Goal: Task Accomplishment & Management: Use online tool/utility

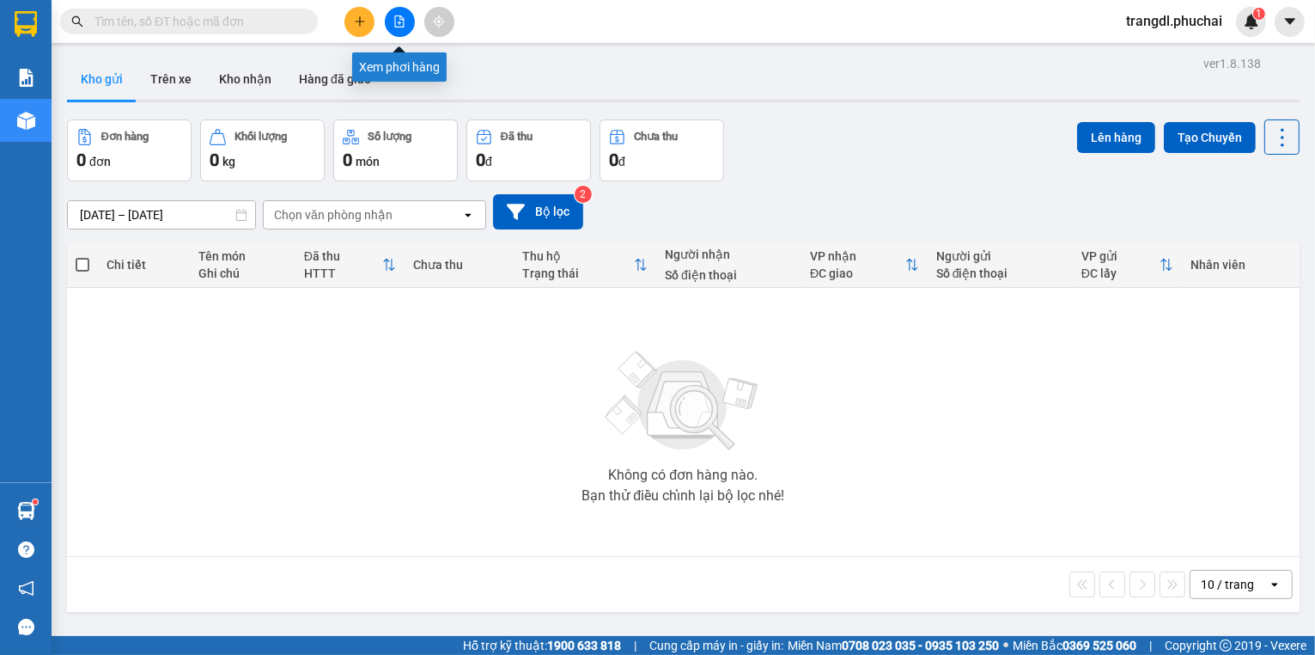
click at [400, 34] on button at bounding box center [400, 22] width 30 height 30
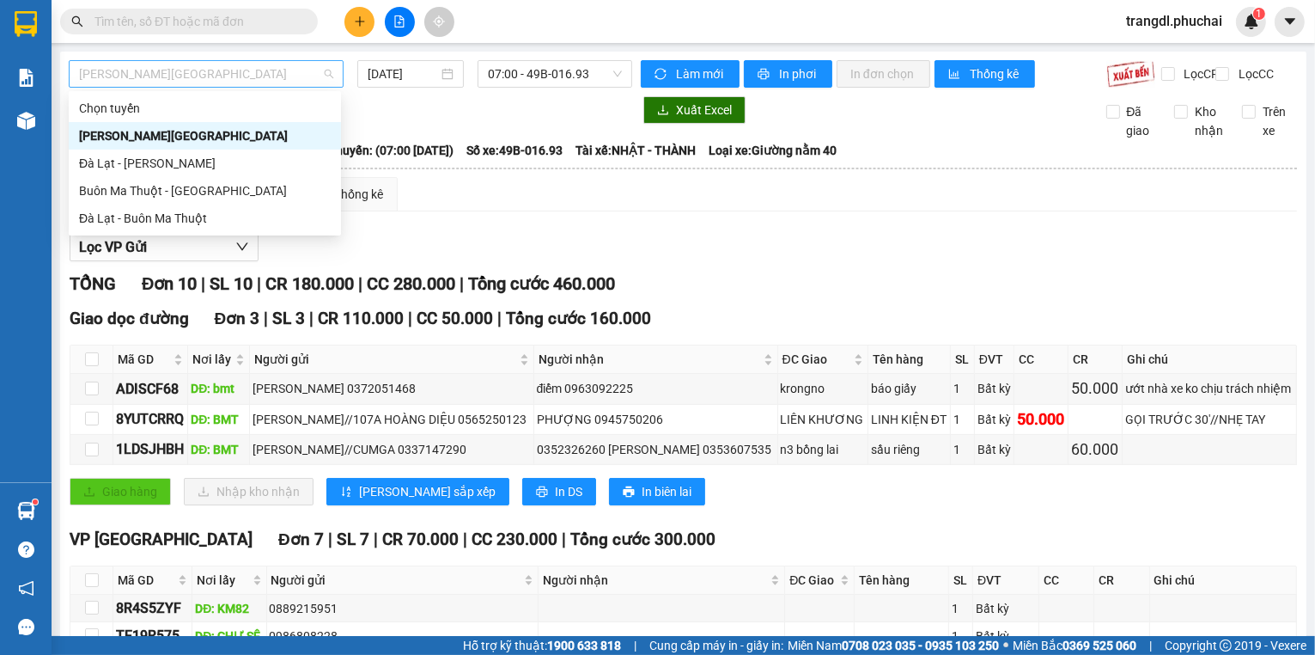
click at [182, 83] on span "[PERSON_NAME][GEOGRAPHIC_DATA]" at bounding box center [206, 74] width 254 height 26
click at [248, 217] on div "Đà Lạt - Buôn Ma Thuột" at bounding box center [205, 218] width 252 height 19
type input "[DATE]"
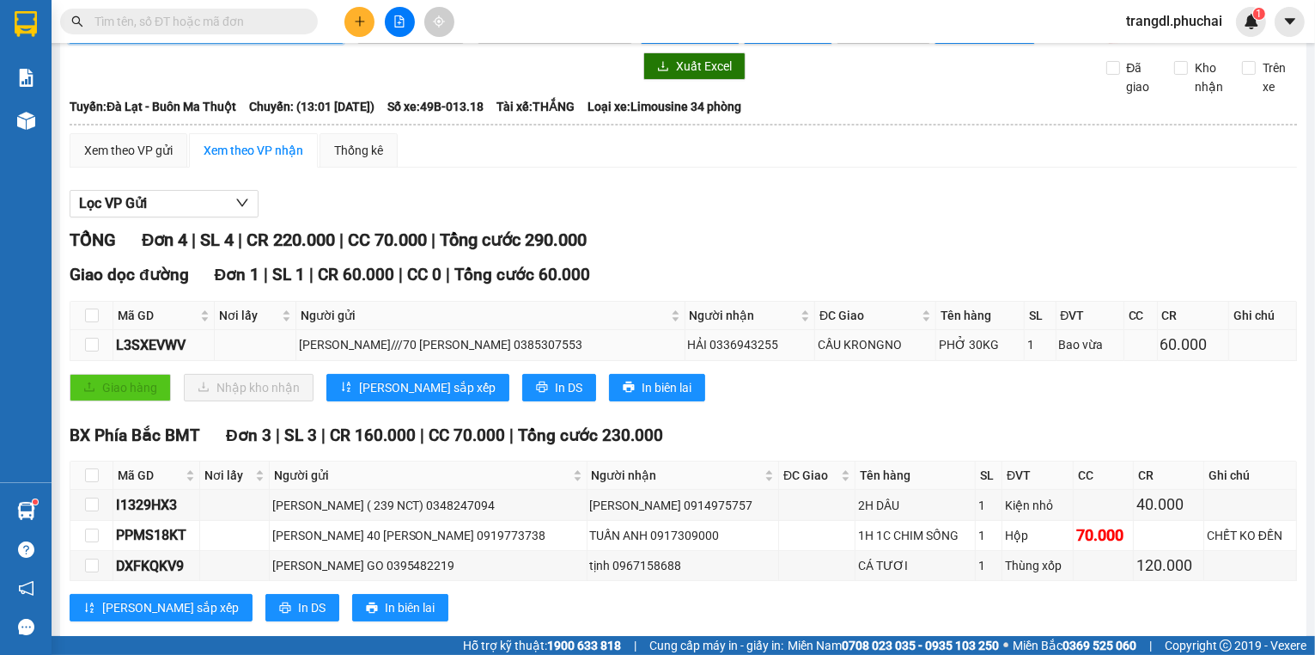
scroll to position [89, 0]
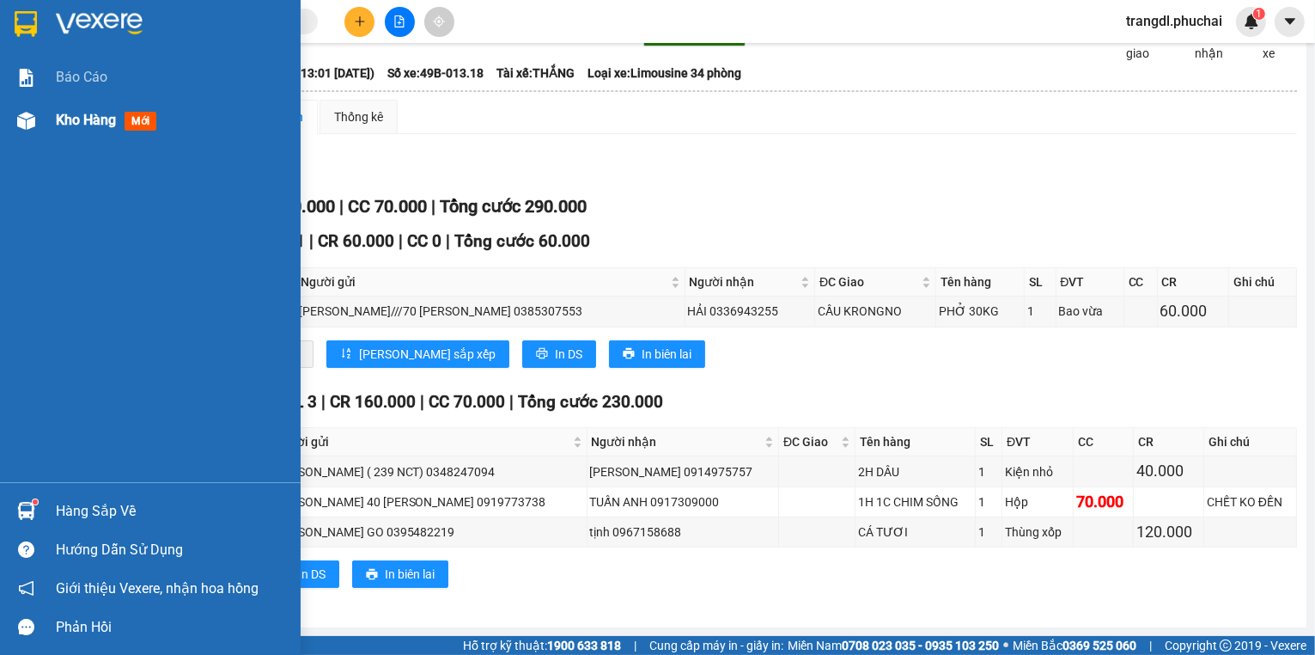
drag, startPoint x: 48, startPoint y: 125, endPoint x: 63, endPoint y: 149, distance: 28.1
click at [48, 124] on div "Kho hàng mới" at bounding box center [150, 120] width 301 height 43
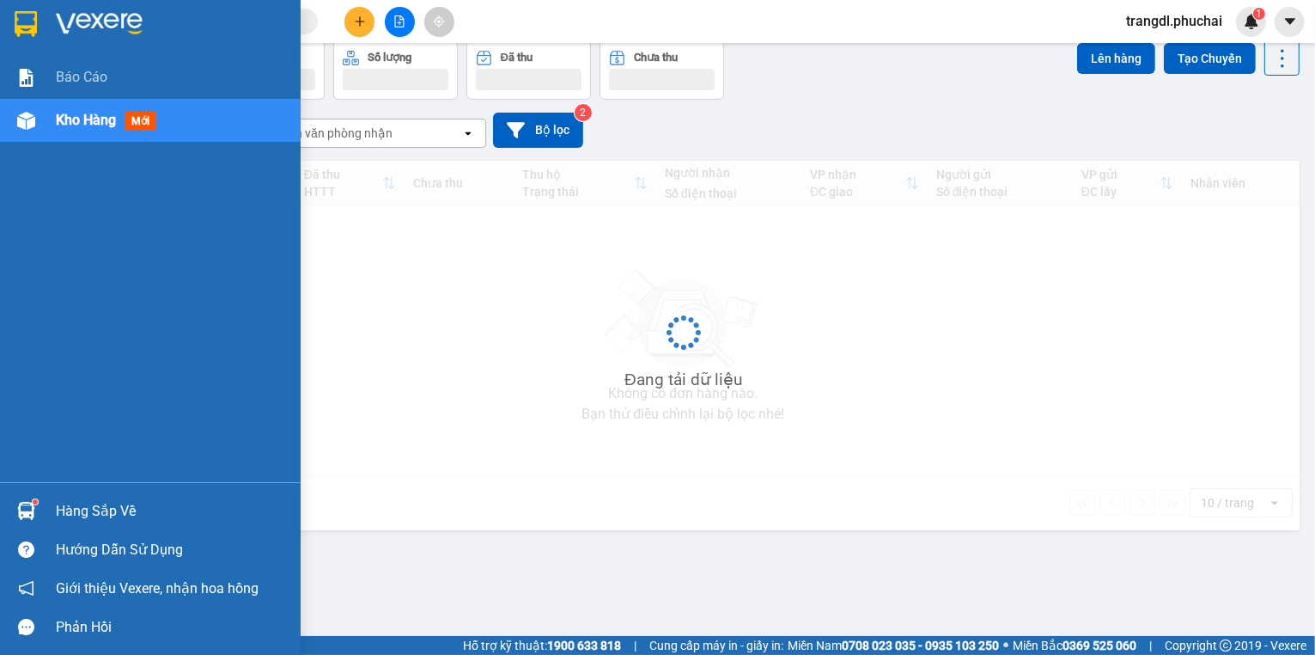
scroll to position [79, 0]
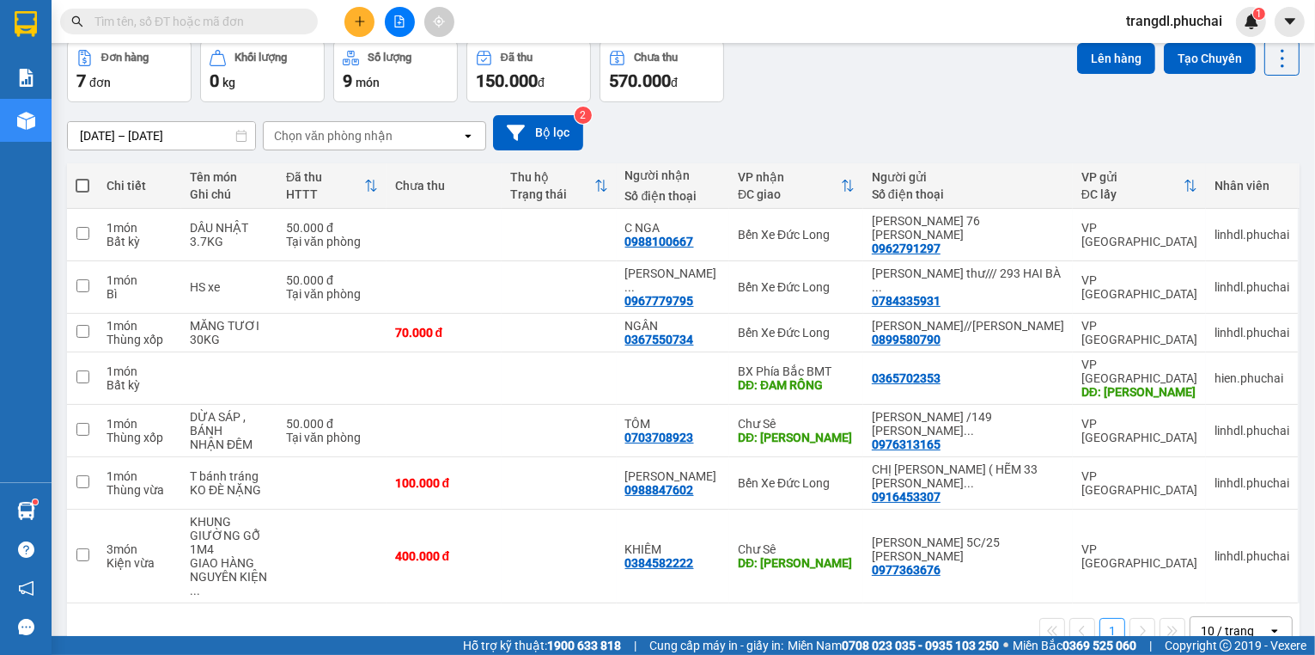
click at [230, 29] on input "text" at bounding box center [196, 21] width 203 height 19
drag, startPoint x: 406, startPoint y: 29, endPoint x: 339, endPoint y: 39, distance: 67.7
click at [405, 29] on button at bounding box center [400, 22] width 30 height 30
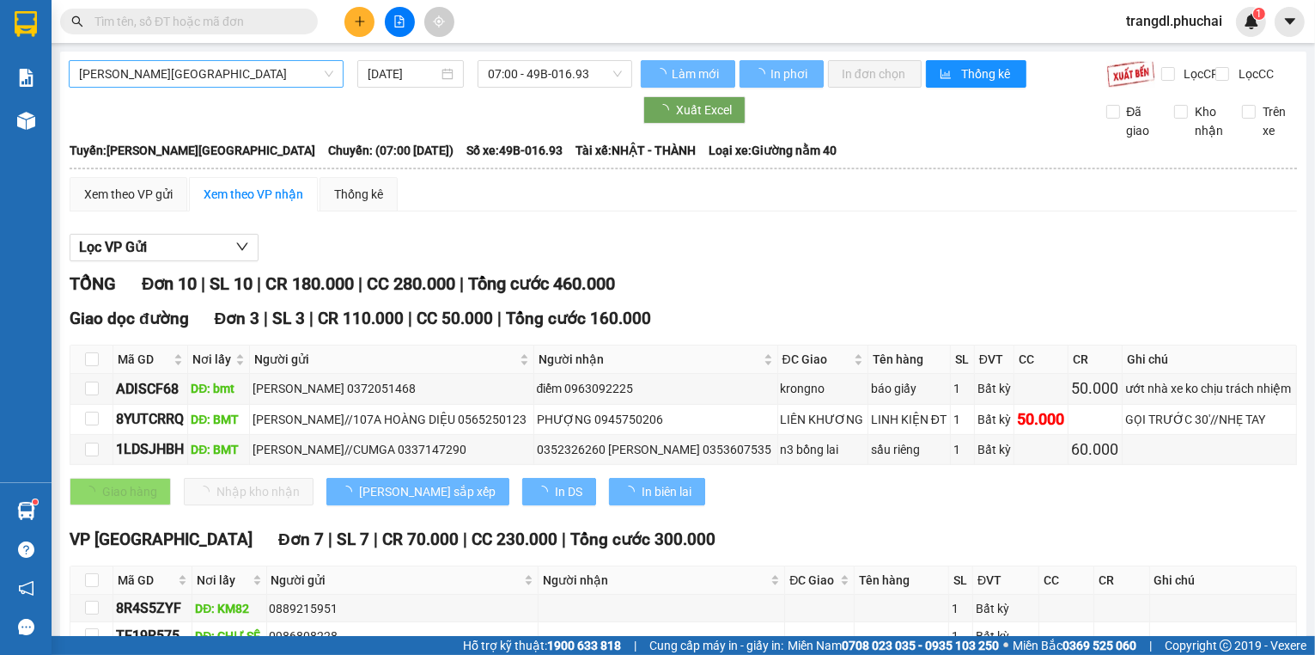
drag, startPoint x: 228, startPoint y: 70, endPoint x: 227, endPoint y: 85, distance: 14.6
click at [228, 71] on span "[PERSON_NAME][GEOGRAPHIC_DATA]" at bounding box center [206, 74] width 254 height 26
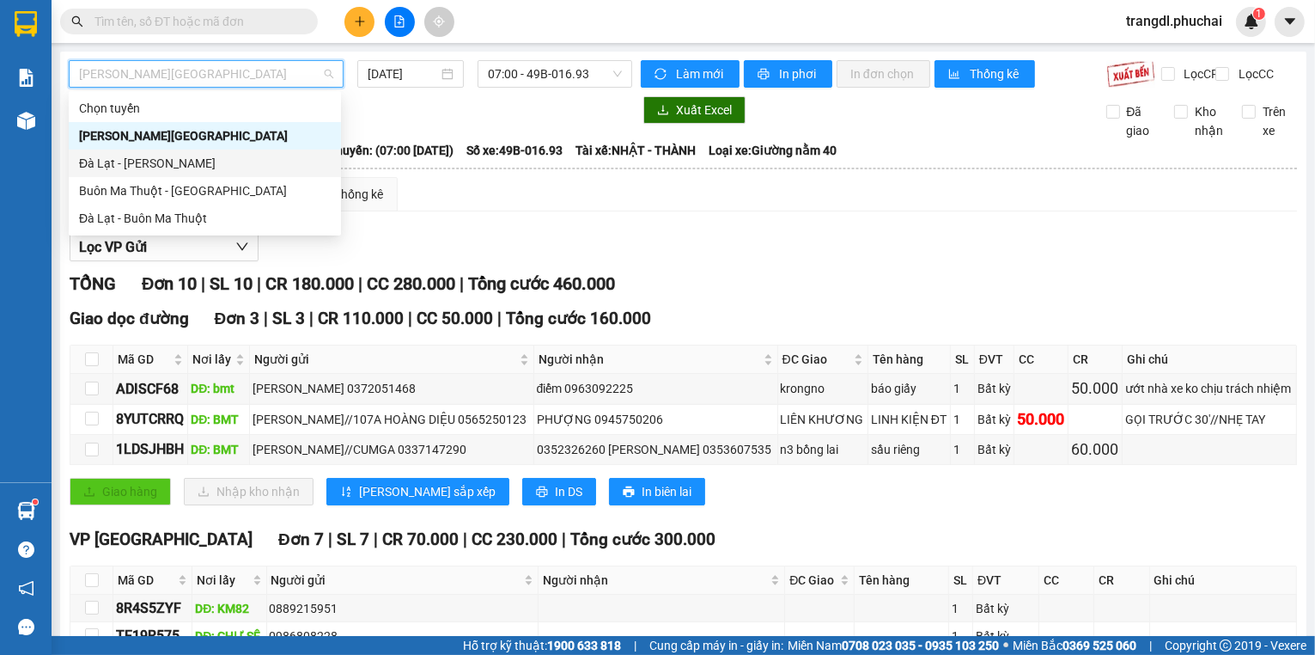
click at [240, 162] on div "Đà Lạt - [PERSON_NAME]" at bounding box center [205, 163] width 252 height 19
type input "[DATE]"
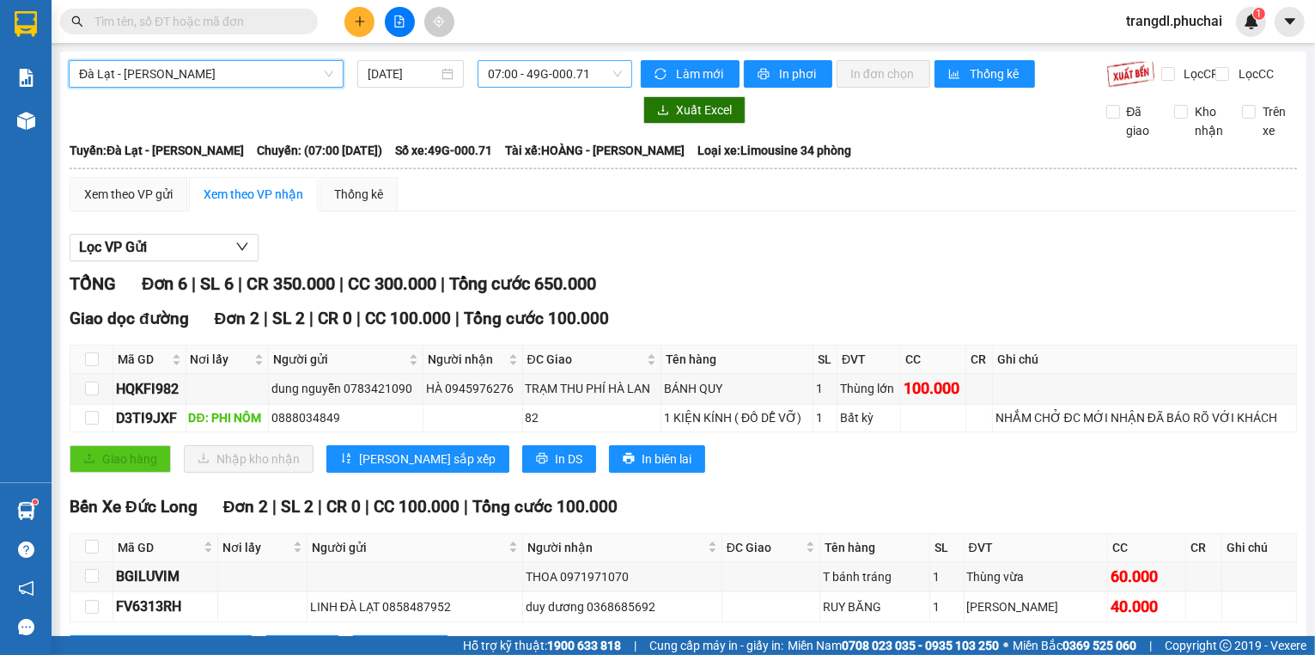
click at [522, 79] on span "07:00 - 49G-000.71" at bounding box center [555, 74] width 134 height 26
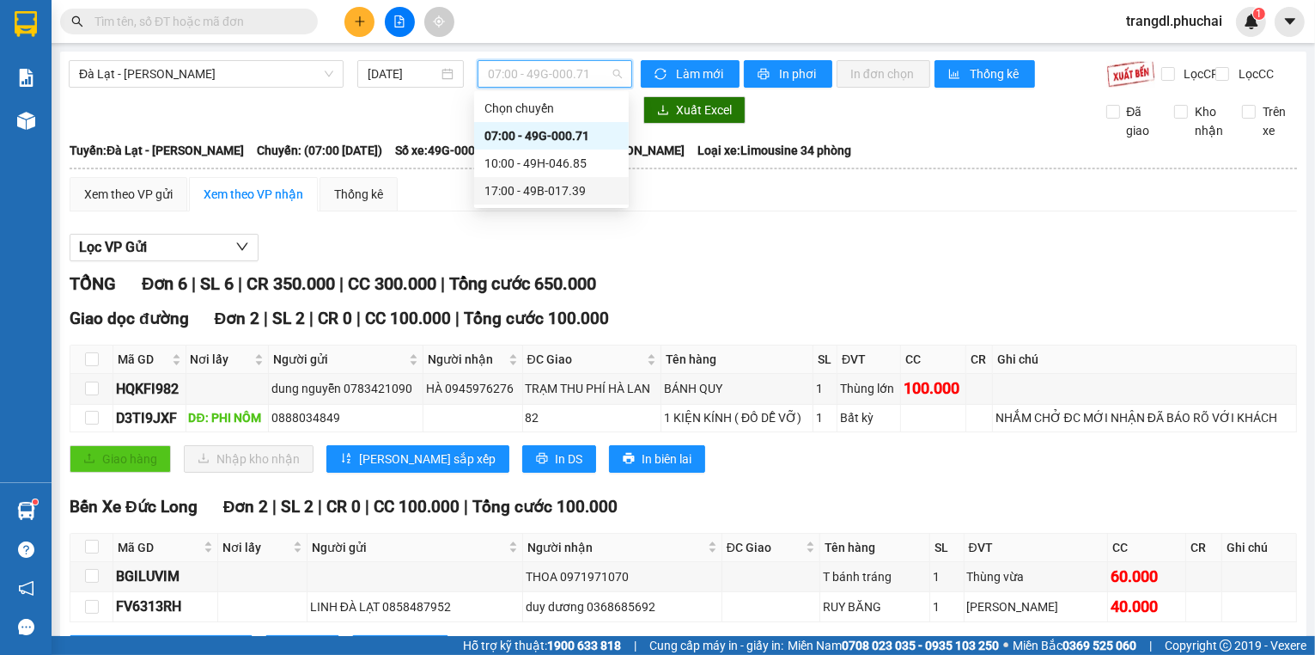
click at [529, 192] on div "17:00 - 49B-017.39" at bounding box center [552, 190] width 134 height 19
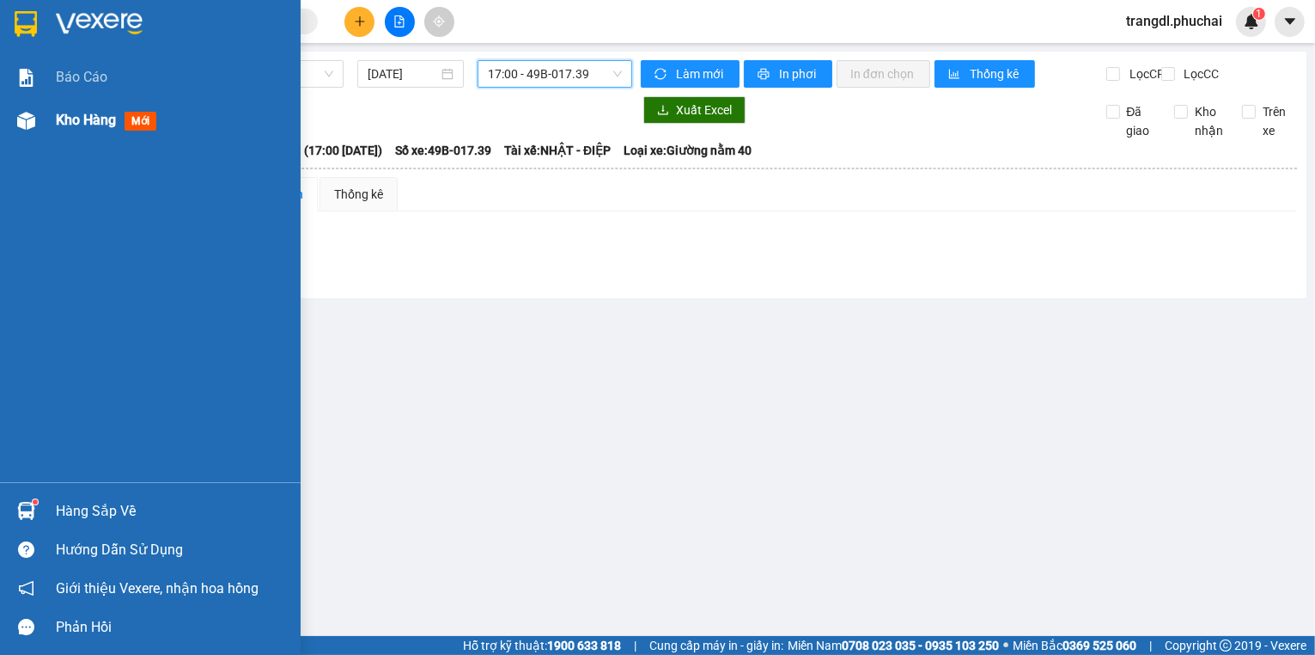
click at [24, 128] on img at bounding box center [26, 121] width 18 height 18
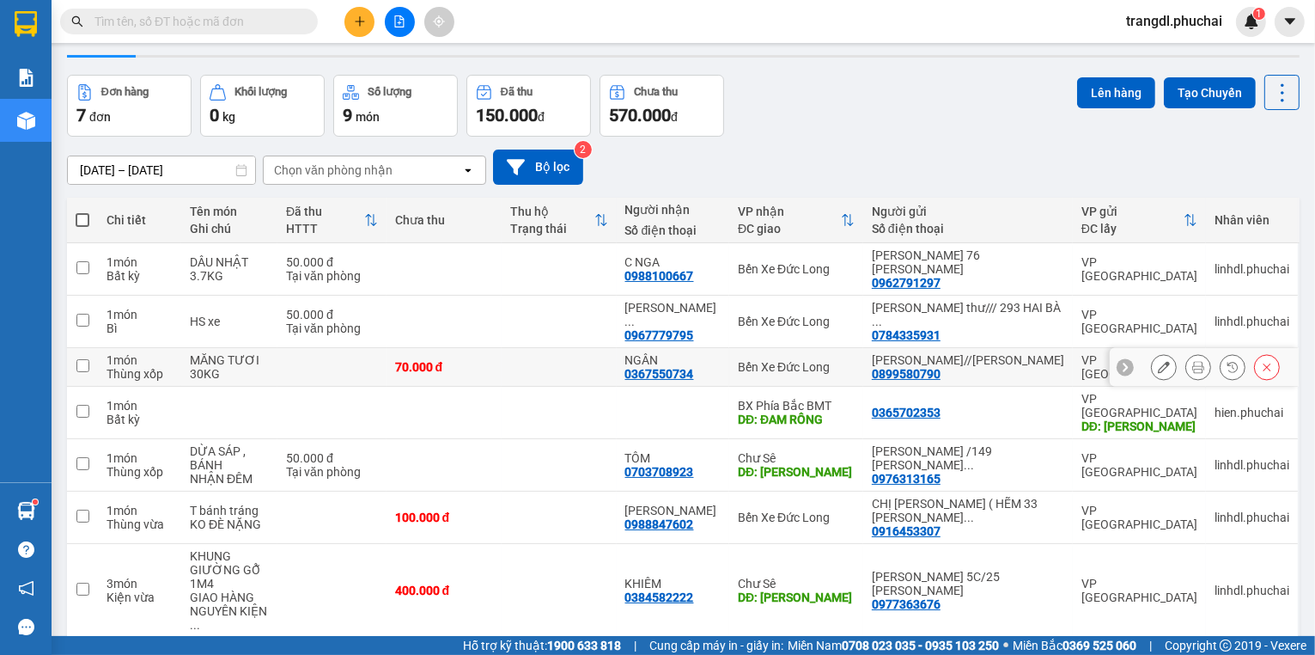
scroll to position [101, 0]
